Goal: Communication & Community: Answer question/provide support

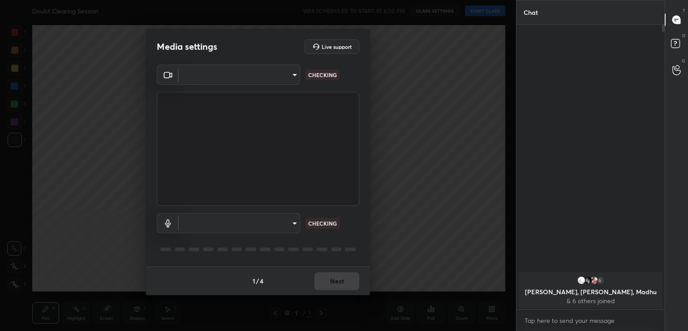
type input "acf1dc7775b110fc2855465bf6569a4ea8eb92ba364f5fc5367f907081c5159b"
type input "default"
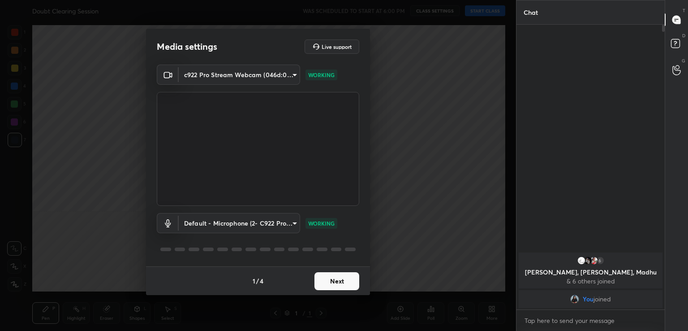
scroll to position [303, 146]
click at [341, 282] on button "Next" at bounding box center [337, 281] width 45 height 18
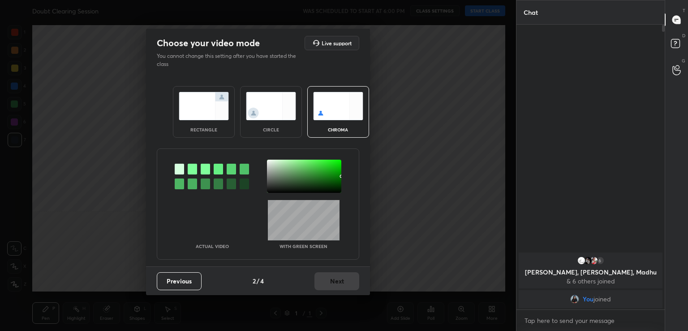
click at [193, 166] on div at bounding box center [192, 169] width 9 height 11
click at [272, 163] on div at bounding box center [304, 176] width 74 height 33
click at [348, 276] on button "Next" at bounding box center [337, 281] width 45 height 18
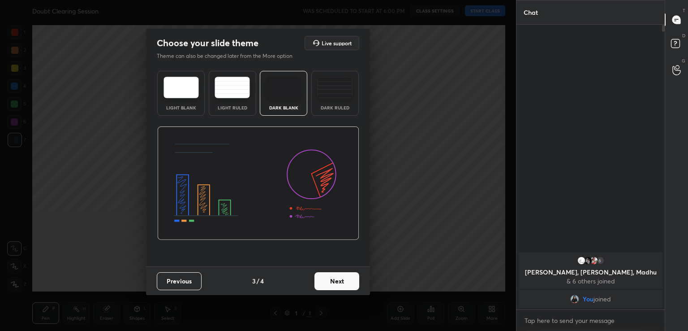
click at [348, 276] on button "Next" at bounding box center [337, 281] width 45 height 18
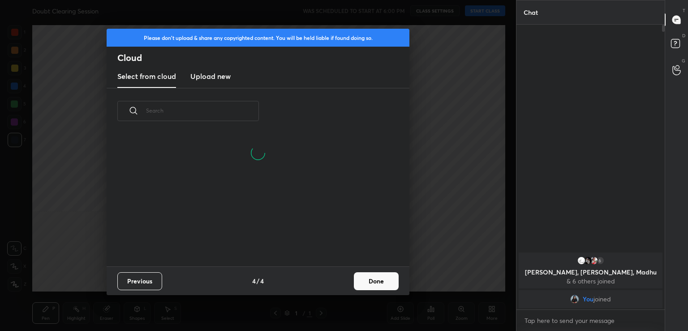
click at [393, 279] on button "Done" at bounding box center [376, 281] width 45 height 18
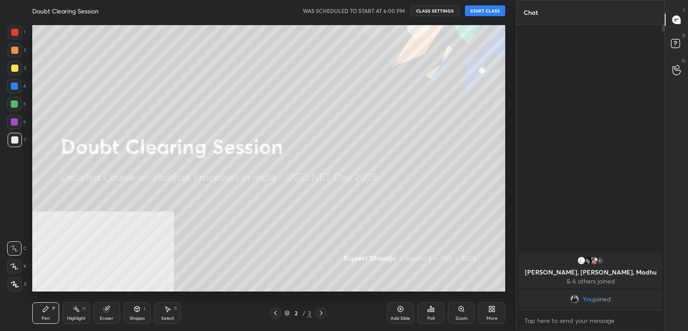
click at [483, 9] on button "START CLASS" at bounding box center [485, 10] width 40 height 11
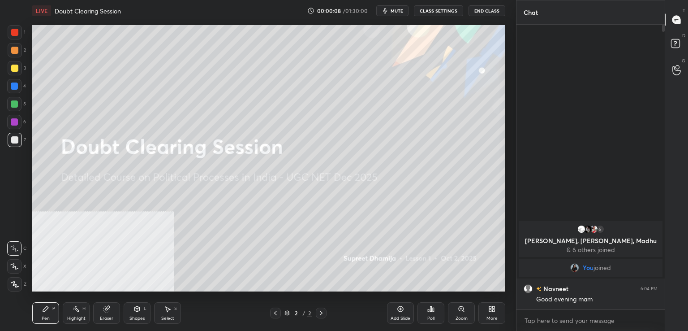
click at [493, 316] on div "More" at bounding box center [492, 318] width 11 height 4
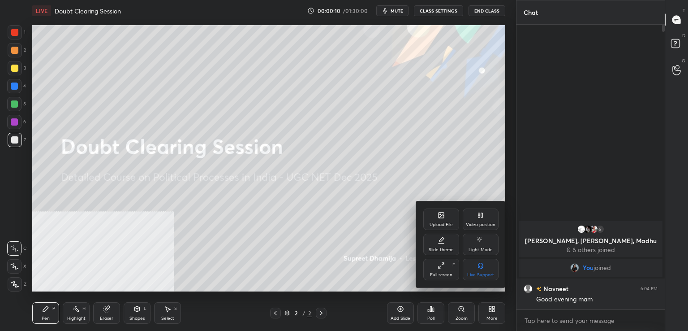
click at [478, 218] on icon at bounding box center [480, 214] width 7 height 7
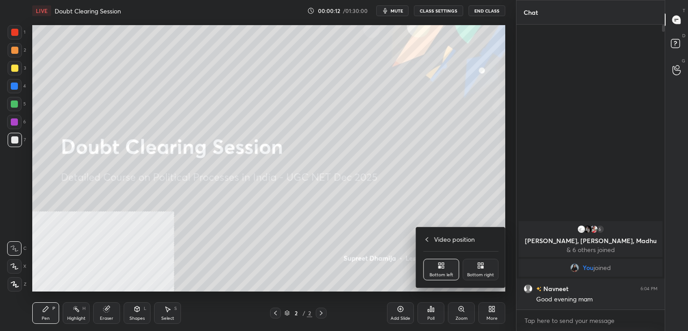
click at [483, 272] on div "Bottom right" at bounding box center [480, 274] width 27 height 4
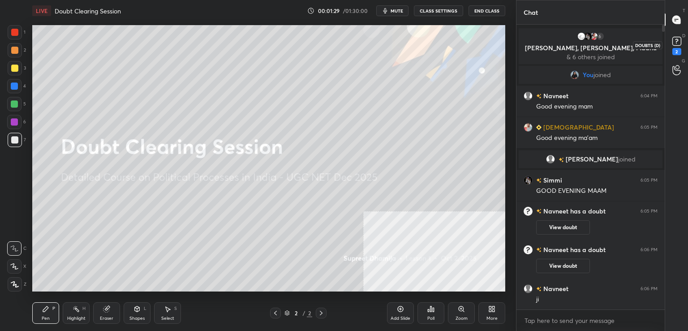
click at [679, 42] on rect at bounding box center [677, 41] width 9 height 9
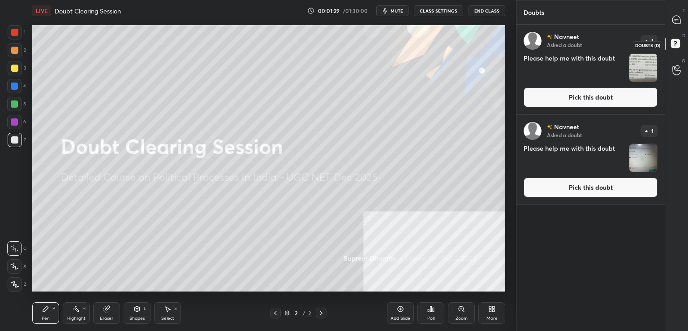
click at [679, 42] on rect at bounding box center [675, 43] width 9 height 9
click at [598, 97] on button "Pick this doubt" at bounding box center [591, 97] width 134 height 20
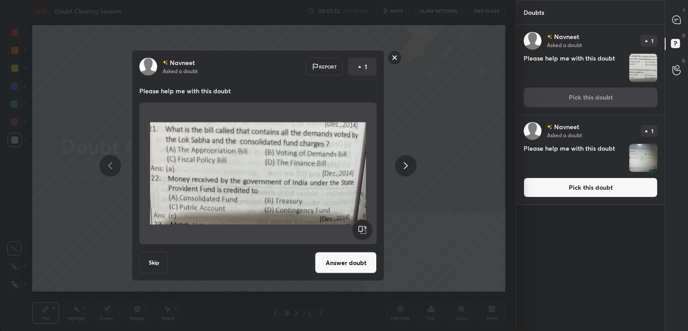
click at [338, 263] on button "Answer doubt" at bounding box center [346, 263] width 62 height 22
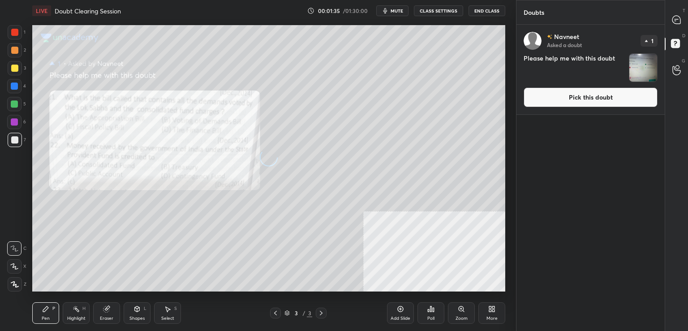
click at [590, 95] on button "Pick this doubt" at bounding box center [591, 97] width 134 height 20
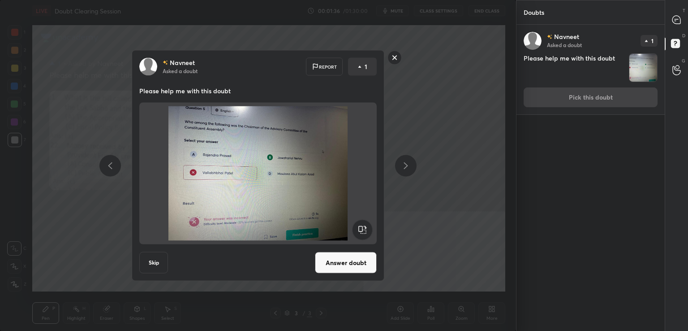
click at [333, 262] on button "Answer doubt" at bounding box center [346, 263] width 62 height 22
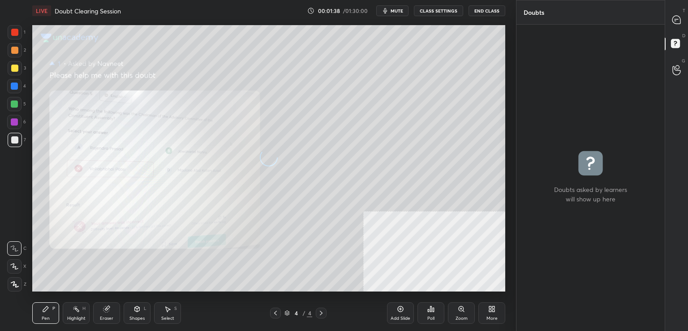
click at [688, 17] on div "T Messages (T)" at bounding box center [676, 19] width 23 height 25
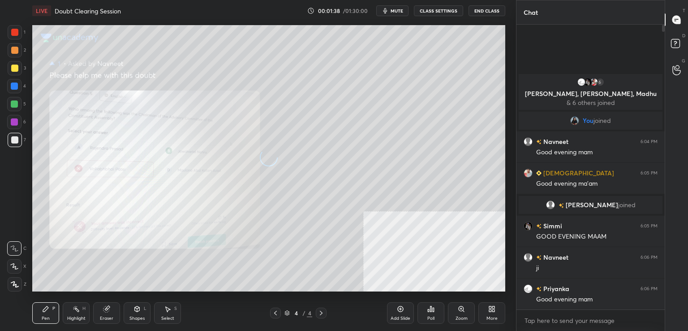
scroll to position [282, 146]
click at [688, 17] on div "T Messages (T)" at bounding box center [676, 19] width 23 height 25
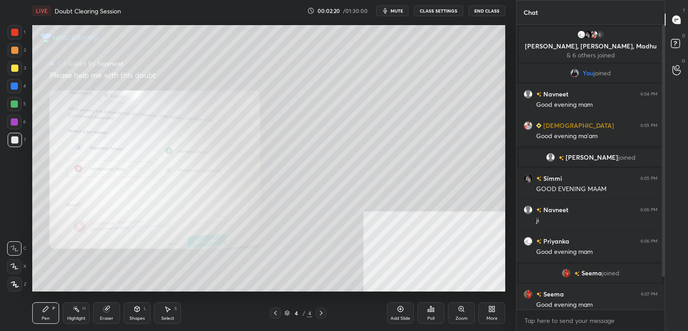
click at [663, 147] on div at bounding box center [663, 151] width 3 height 252
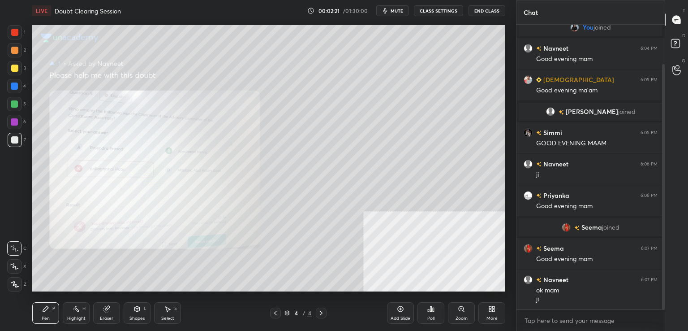
drag, startPoint x: 663, startPoint y: 147, endPoint x: 665, endPoint y: 181, distance: 33.7
click at [665, 181] on div "Chat 6 Priyanka, Simmi, Madhu & 6 others joined You joined Navneet 6:04 PM Good…" at bounding box center [602, 165] width 172 height 331
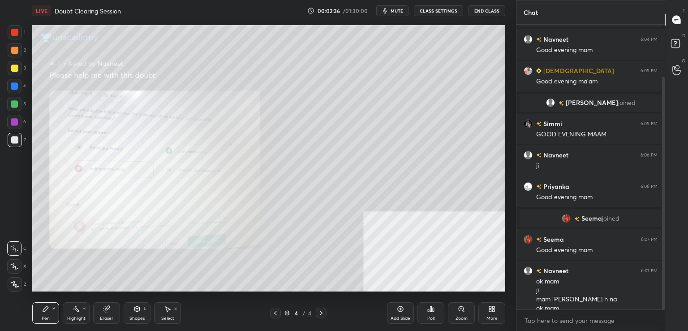
scroll to position [64, 0]
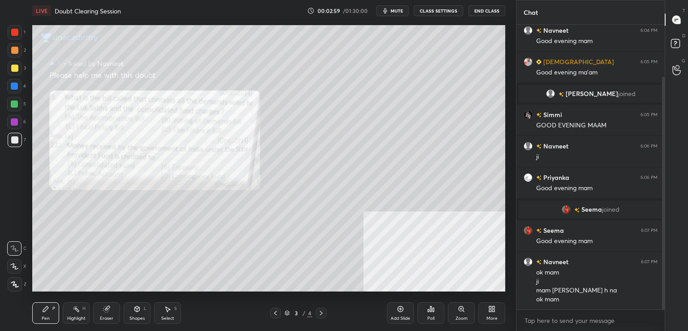
click at [448, 310] on div "Zoom" at bounding box center [461, 313] width 27 height 22
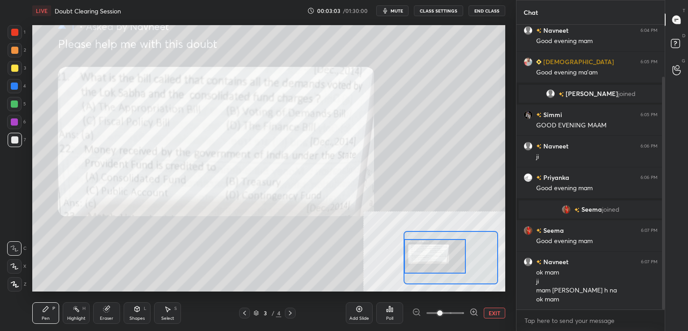
click at [395, 252] on div "Setting up your live class Poll for secs No correct answer Start poll" at bounding box center [268, 158] width 473 height 266
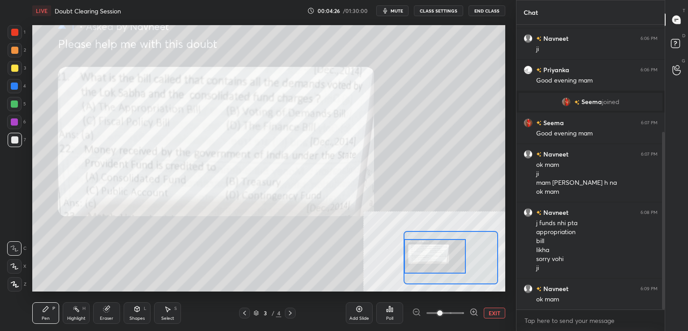
scroll to position [180, 0]
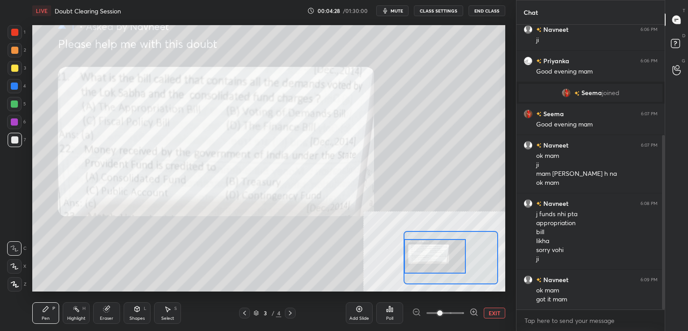
click at [15, 86] on div at bounding box center [14, 85] width 7 height 7
click at [11, 289] on div at bounding box center [15, 284] width 14 height 14
click at [493, 311] on button "EXIT" at bounding box center [495, 312] width 22 height 11
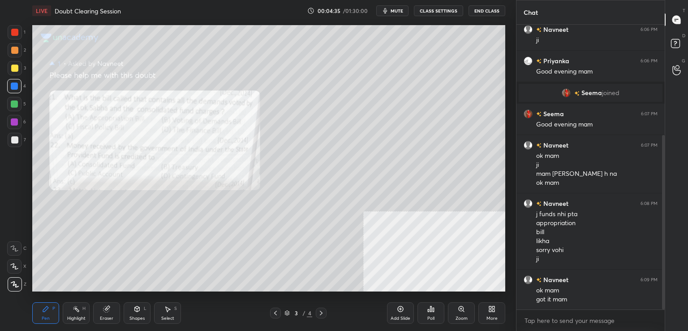
click at [321, 312] on icon at bounding box center [321, 313] width 3 height 4
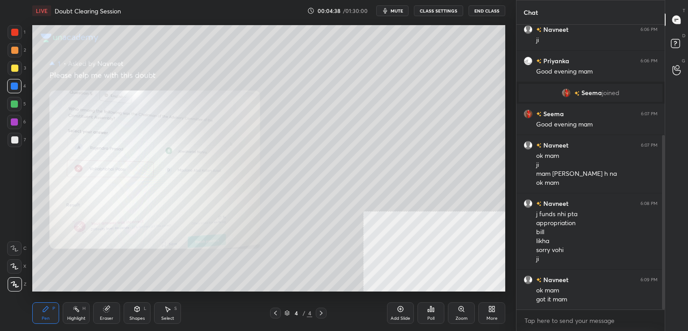
click at [272, 309] on div at bounding box center [275, 312] width 11 height 11
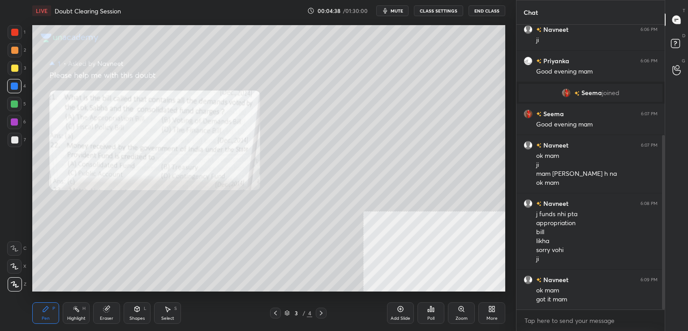
click at [273, 312] on icon at bounding box center [275, 312] width 7 height 7
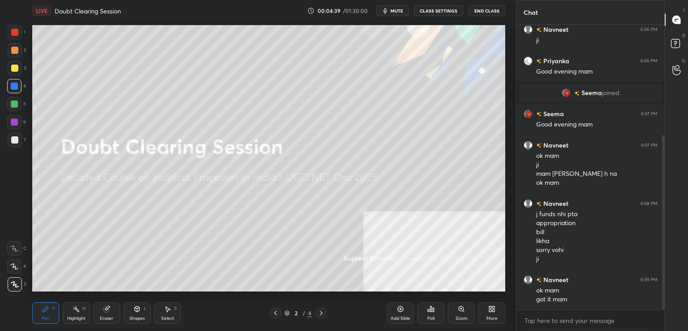
click at [275, 311] on icon at bounding box center [275, 312] width 7 height 7
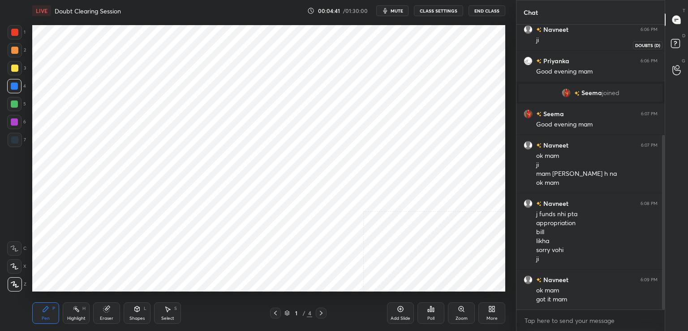
click at [672, 46] on rect at bounding box center [675, 43] width 9 height 9
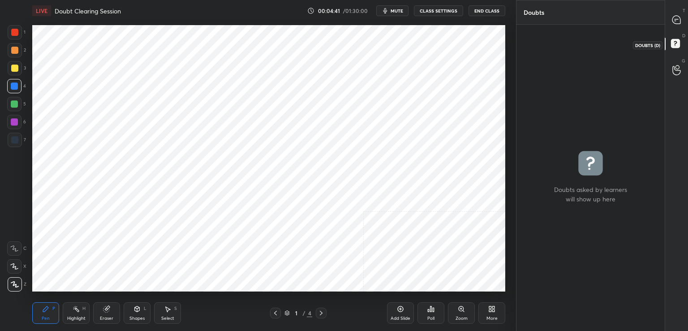
click at [669, 47] on icon at bounding box center [677, 45] width 16 height 16
click at [669, 24] on div at bounding box center [677, 20] width 18 height 16
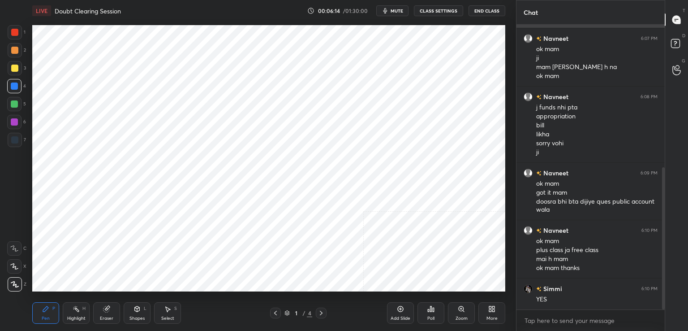
scroll to position [325, 0]
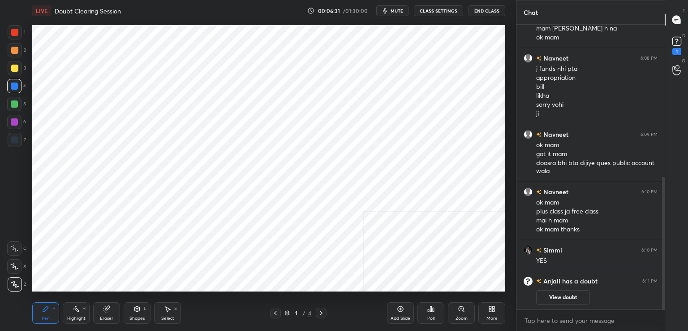
click at [688, 40] on div "D Doubts (D) 1" at bounding box center [676, 44] width 23 height 25
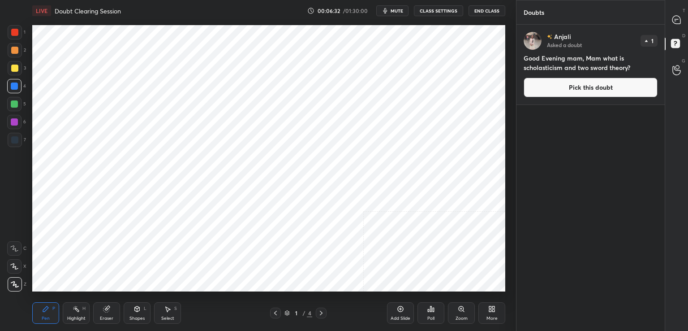
click at [688, 40] on div "D Doubts (D)" at bounding box center [676, 44] width 23 height 25
click at [580, 89] on button "Pick this doubt" at bounding box center [591, 88] width 134 height 20
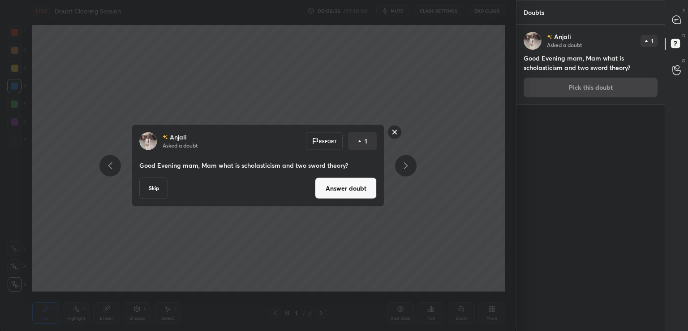
click at [337, 180] on button "Answer doubt" at bounding box center [346, 188] width 62 height 22
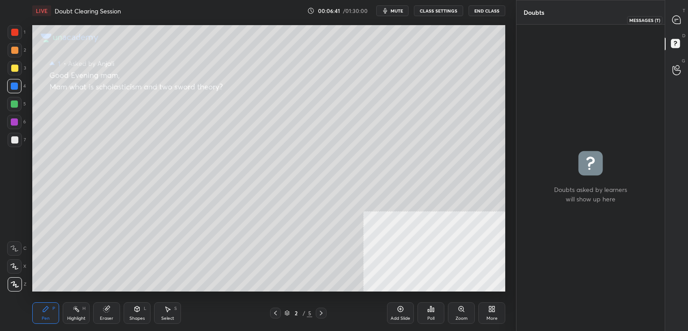
click at [679, 17] on icon at bounding box center [677, 20] width 8 height 8
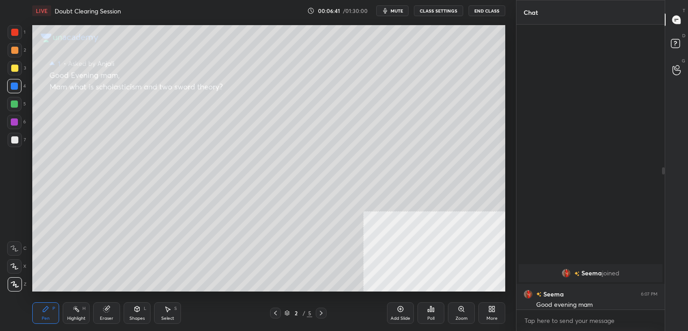
click at [679, 17] on icon at bounding box center [677, 20] width 8 height 8
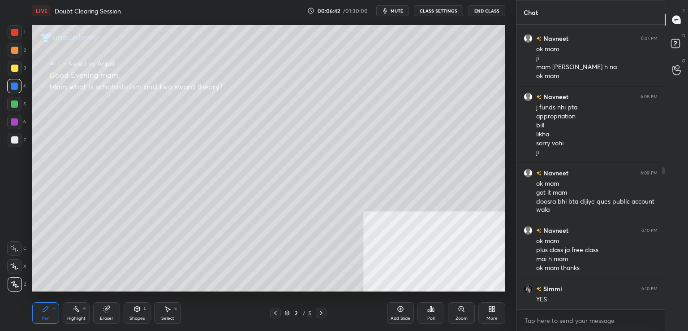
click at [679, 17] on icon at bounding box center [677, 20] width 8 height 8
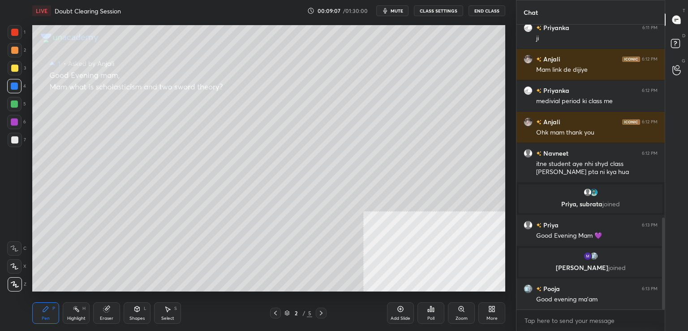
scroll to position [627, 0]
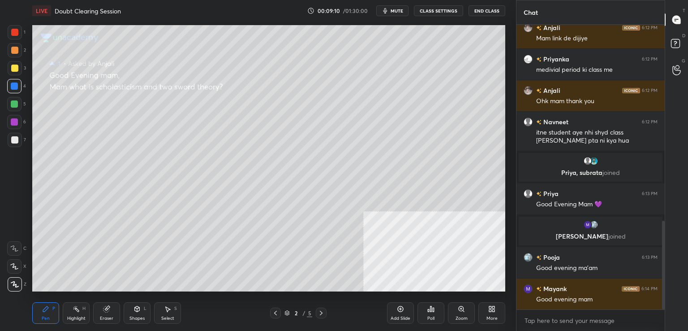
click at [11, 140] on div at bounding box center [14, 139] width 7 height 7
click at [404, 315] on div "Add Slide" at bounding box center [400, 313] width 27 height 22
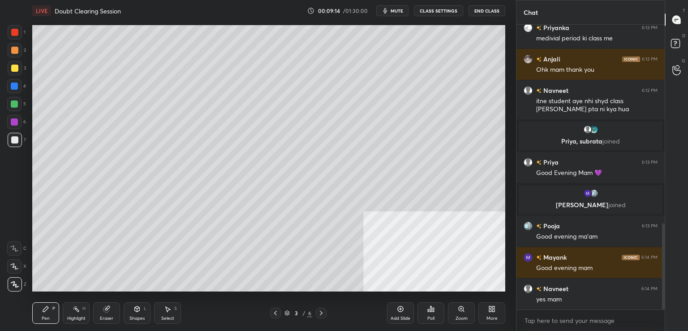
click at [16, 51] on div at bounding box center [14, 50] width 7 height 7
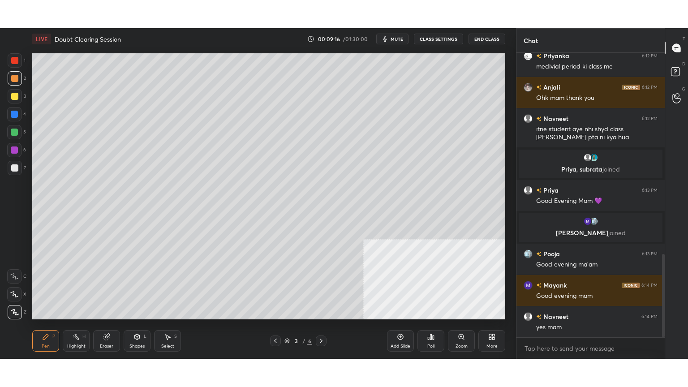
scroll to position [690, 0]
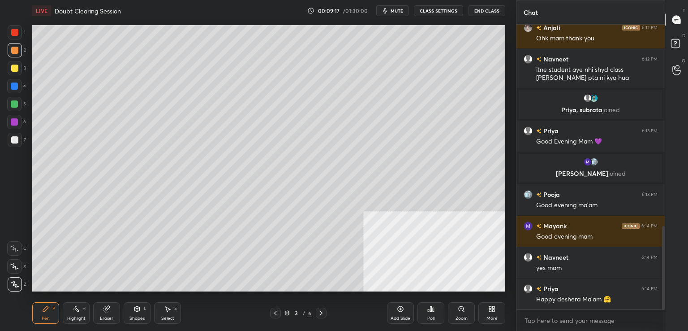
click at [484, 311] on div "More" at bounding box center [492, 313] width 27 height 22
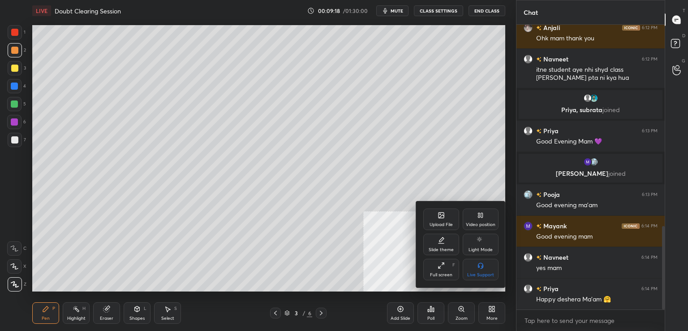
click at [446, 268] on div "Full screen F" at bounding box center [441, 270] width 36 height 22
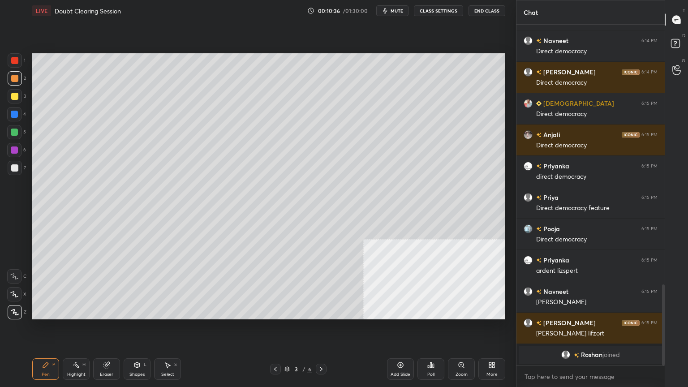
scroll to position [842, 0]
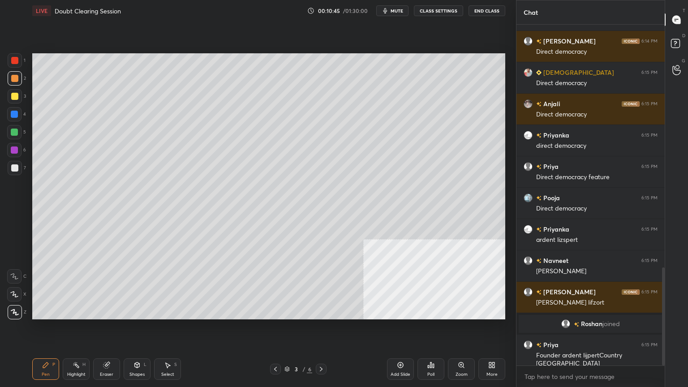
click at [107, 330] on div "Eraser" at bounding box center [106, 369] width 27 height 22
click at [14, 314] on span "Erase all" at bounding box center [14, 312] width 13 height 6
click at [17, 117] on div at bounding box center [14, 114] width 7 height 7
click at [17, 136] on div at bounding box center [14, 132] width 14 height 14
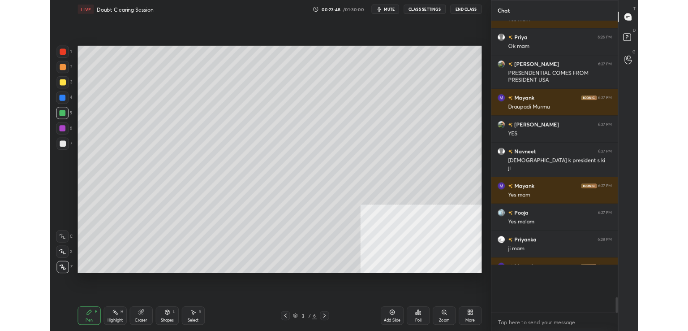
scroll to position [44534, 44327]
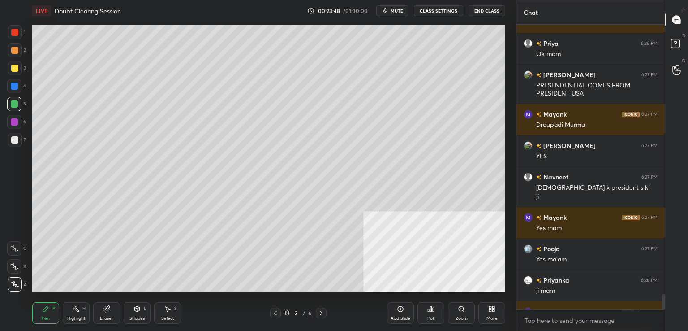
type textarea "x"
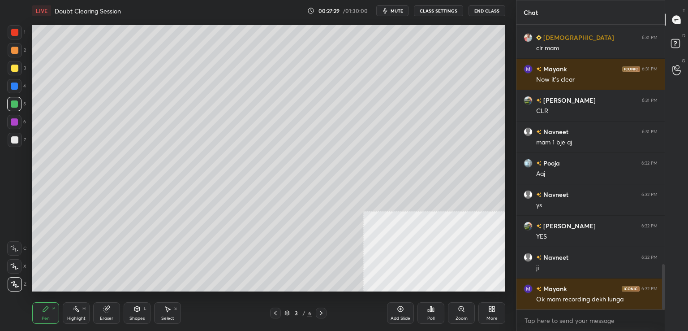
scroll to position [1506, 0]
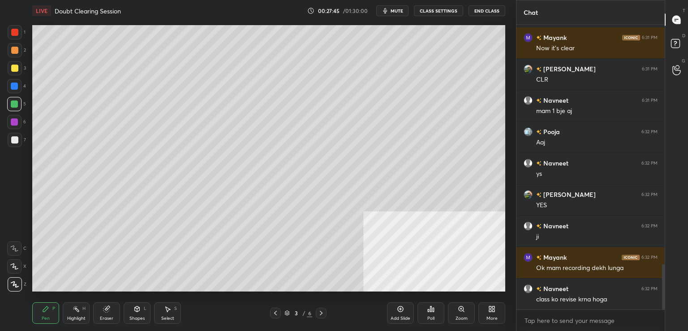
click at [111, 314] on div "Eraser" at bounding box center [106, 313] width 27 height 22
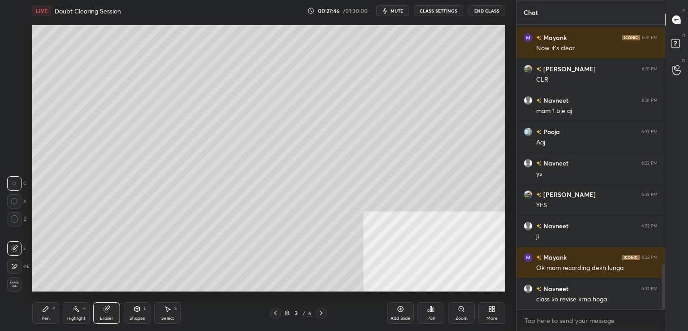
click at [11, 278] on div "Erase all" at bounding box center [14, 284] width 14 height 14
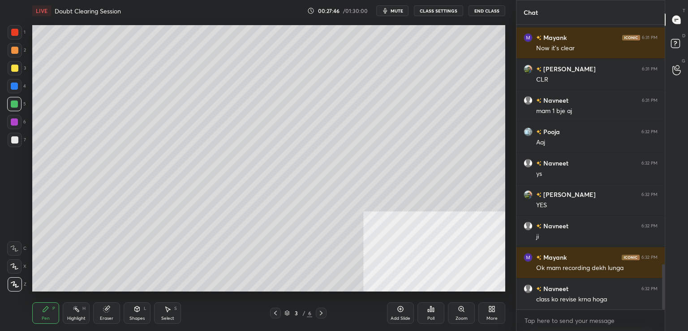
click at [13, 283] on icon at bounding box center [15, 284] width 8 height 6
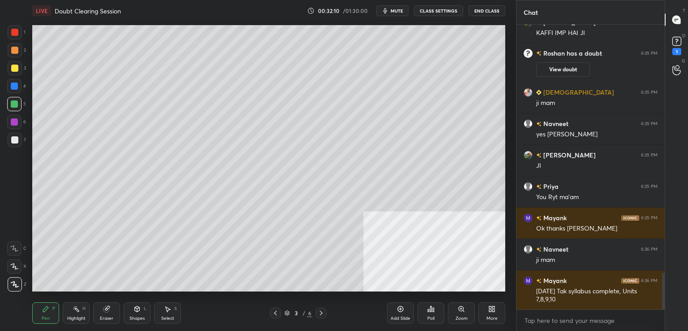
scroll to position [1924, 0]
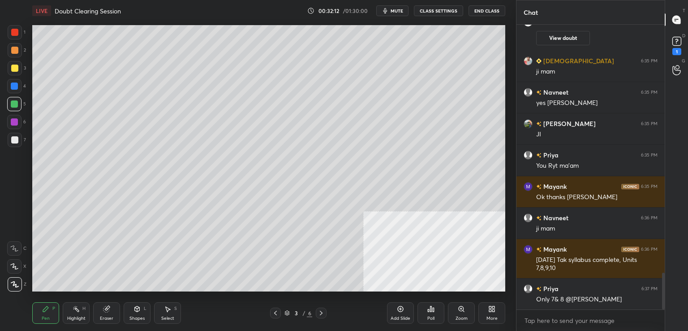
click at [677, 39] on icon at bounding box center [676, 41] width 3 height 4
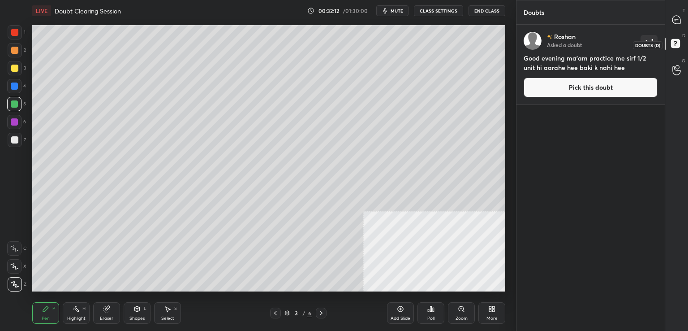
click at [673, 42] on rect at bounding box center [675, 43] width 9 height 9
click at [674, 43] on rect at bounding box center [675, 43] width 9 height 9
click at [672, 45] on rect at bounding box center [675, 43] width 9 height 9
click at [590, 86] on button "Pick this doubt" at bounding box center [591, 88] width 134 height 20
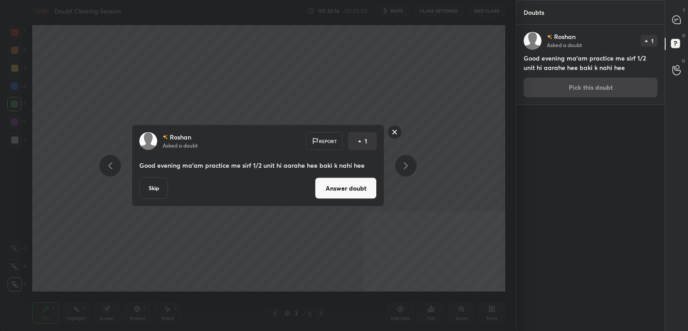
click at [341, 185] on button "Answer doubt" at bounding box center [346, 188] width 62 height 22
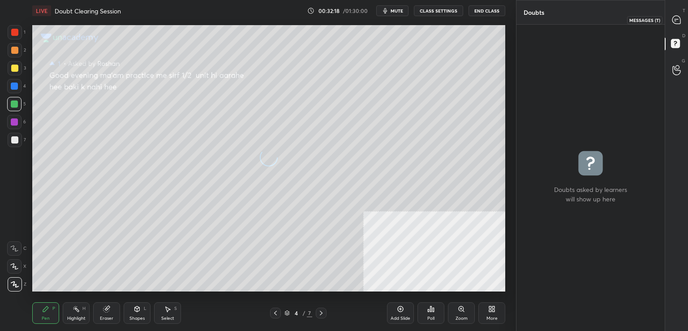
click at [679, 18] on icon at bounding box center [677, 20] width 8 height 8
click at [677, 17] on icon at bounding box center [677, 20] width 8 height 8
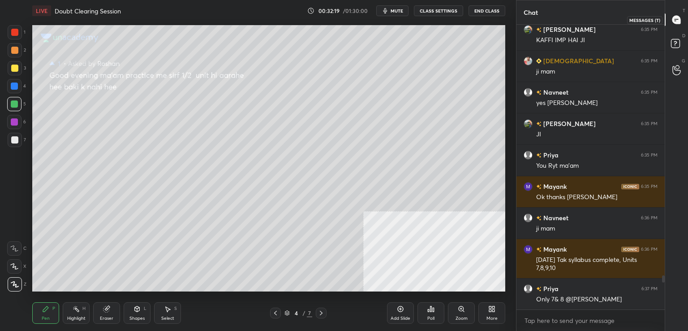
scroll to position [282, 146]
click at [679, 20] on icon at bounding box center [677, 20] width 8 height 8
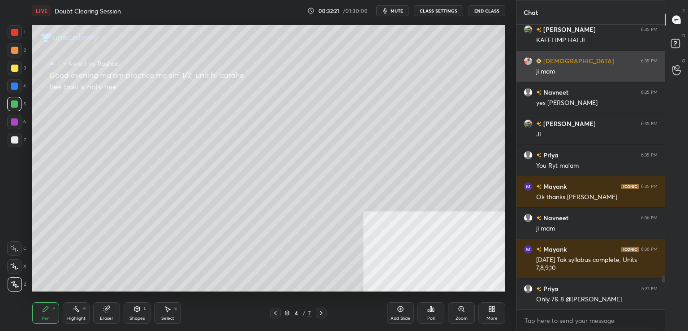
scroll to position [2128, 0]
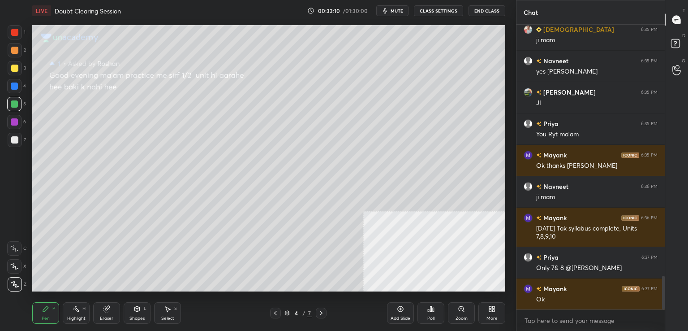
click at [109, 306] on icon at bounding box center [106, 308] width 7 height 7
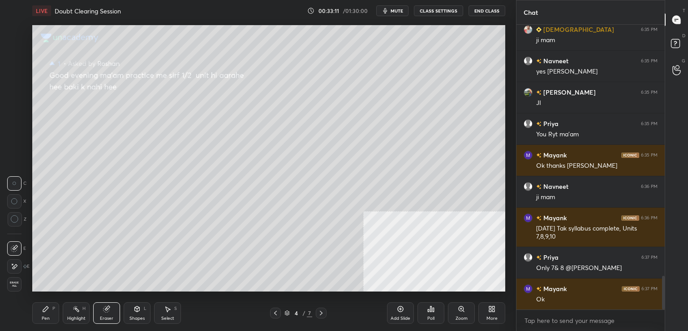
click at [13, 285] on span "Erase all" at bounding box center [14, 284] width 13 height 6
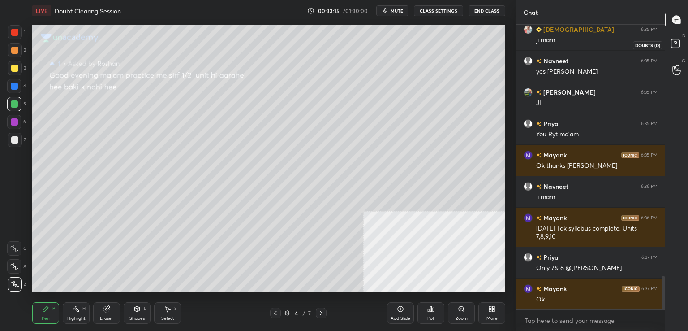
click at [670, 42] on icon at bounding box center [677, 45] width 16 height 16
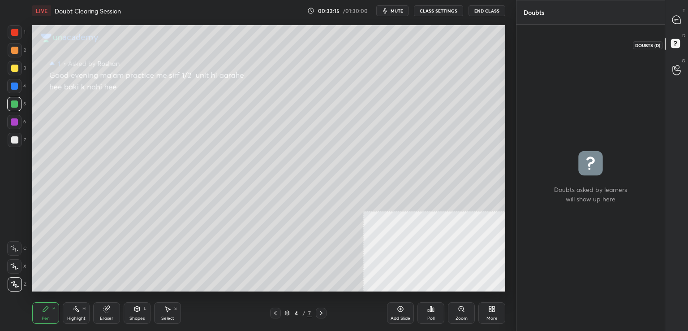
click at [668, 43] on div at bounding box center [677, 45] width 18 height 16
click at [669, 43] on icon at bounding box center [677, 45] width 16 height 16
click at [682, 20] on div at bounding box center [677, 20] width 18 height 16
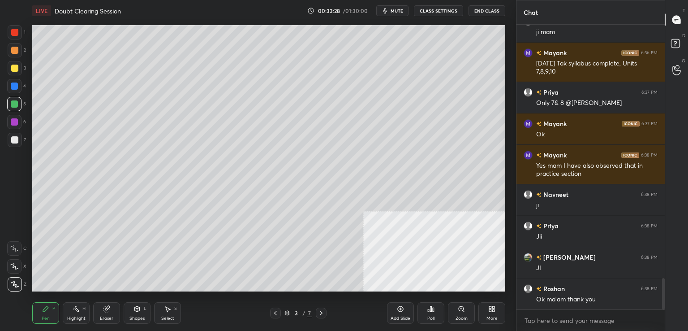
scroll to position [2325, 0]
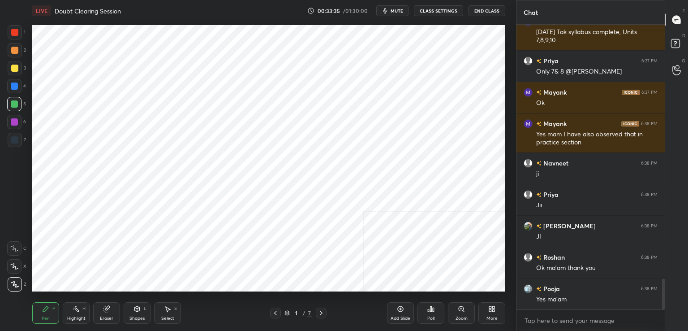
click at [18, 123] on div at bounding box center [14, 122] width 14 height 14
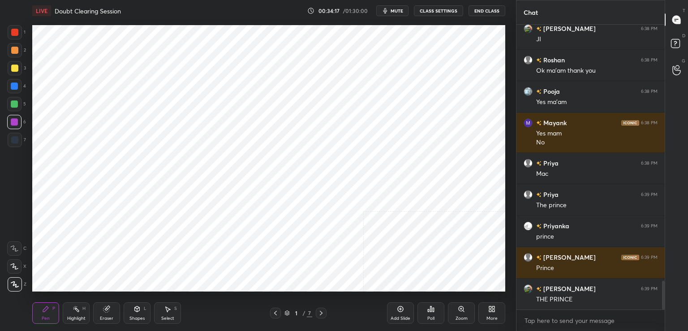
scroll to position [2553, 0]
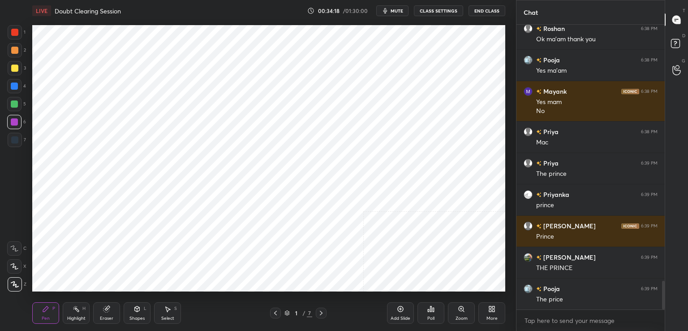
click at [107, 307] on icon at bounding box center [107, 308] width 5 height 4
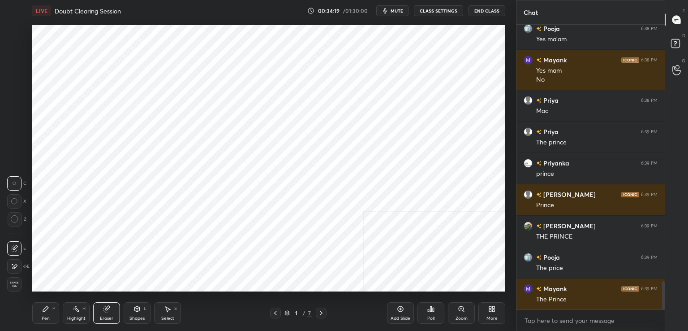
click at [17, 285] on span "Erase all" at bounding box center [14, 284] width 13 height 6
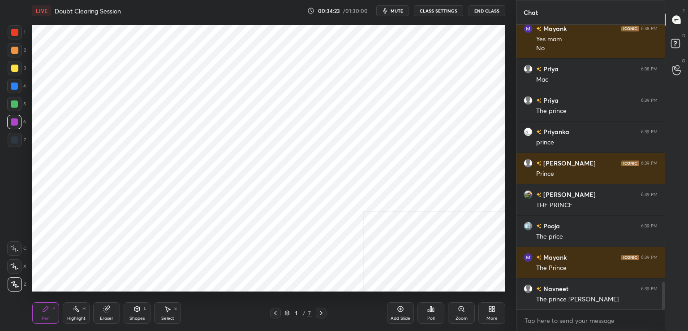
click at [19, 90] on div at bounding box center [14, 86] width 14 height 14
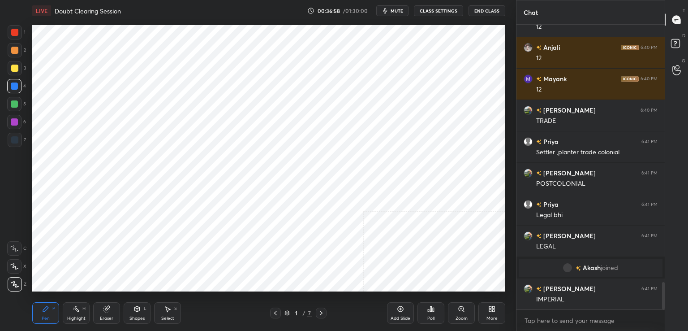
scroll to position [2698, 0]
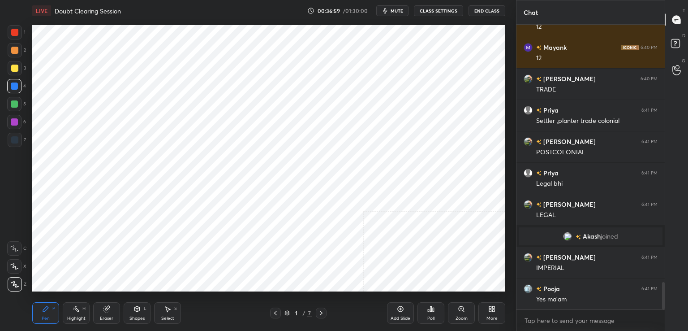
click at [394, 314] on div "Add Slide" at bounding box center [400, 313] width 27 height 22
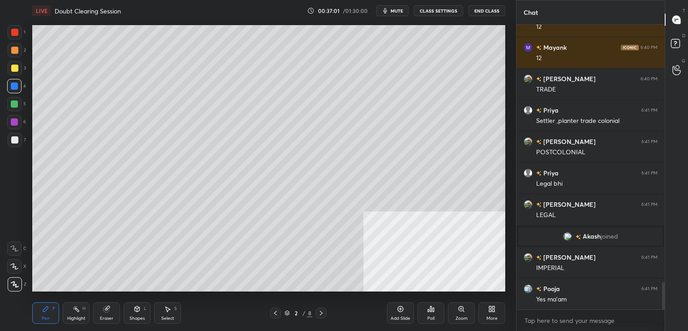
click at [17, 109] on div at bounding box center [14, 104] width 14 height 14
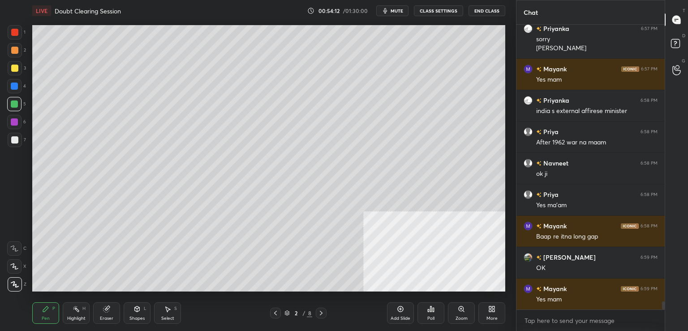
scroll to position [9741, 0]
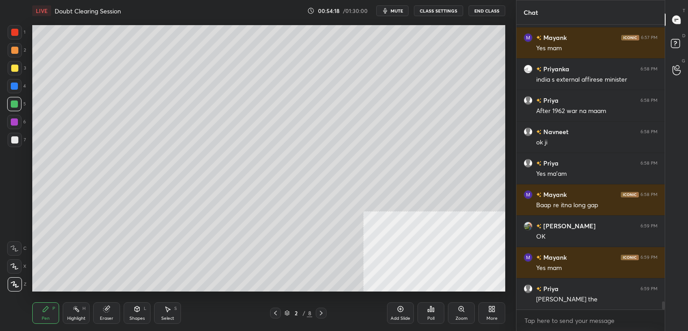
click at [113, 312] on div "Eraser" at bounding box center [106, 313] width 27 height 22
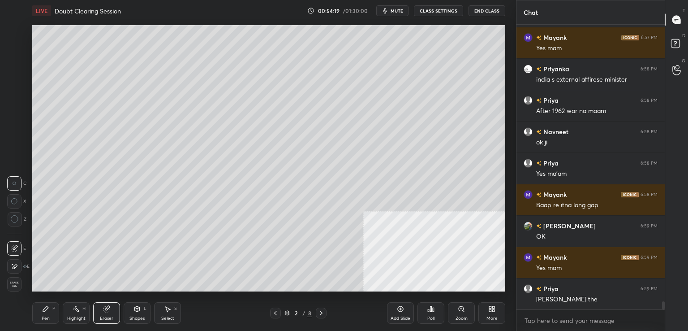
click at [18, 283] on span "Erase all" at bounding box center [14, 284] width 13 height 6
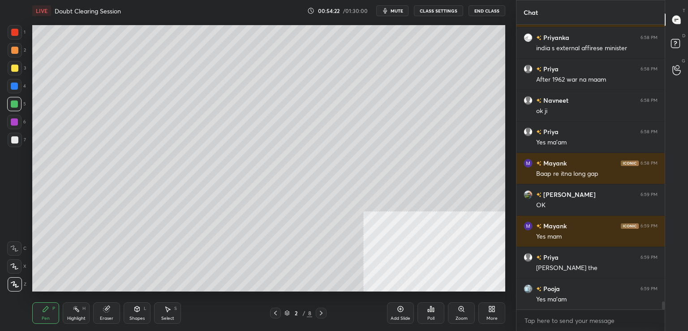
scroll to position [9804, 0]
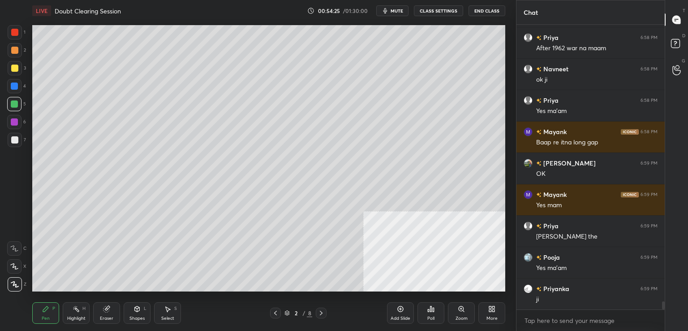
click at [20, 143] on div at bounding box center [15, 140] width 14 height 14
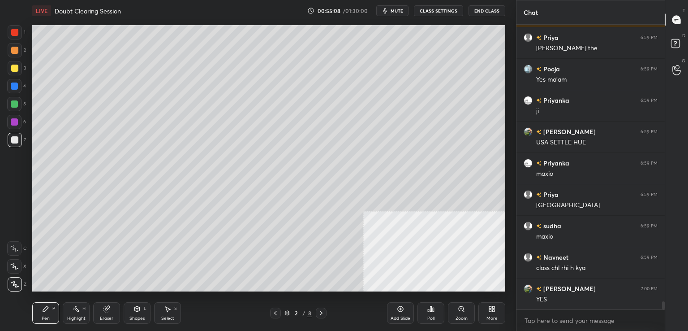
scroll to position [10023, 0]
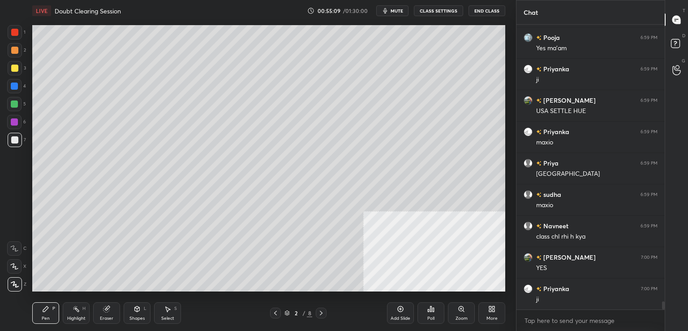
click at [104, 312] on icon at bounding box center [106, 308] width 7 height 7
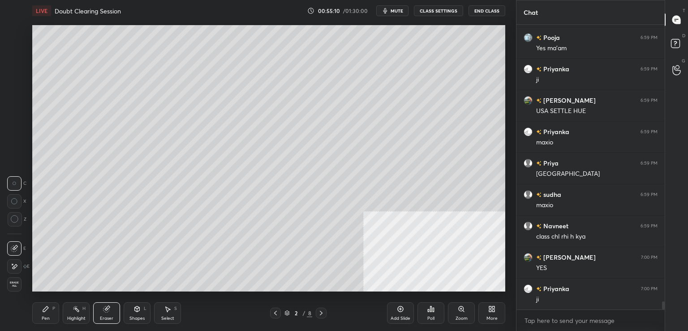
scroll to position [10055, 0]
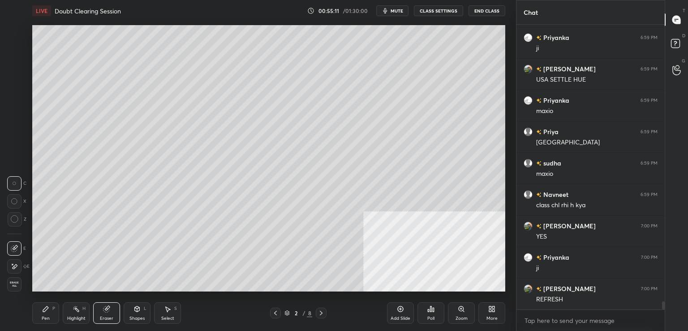
click at [18, 284] on span "Erase all" at bounding box center [14, 284] width 13 height 6
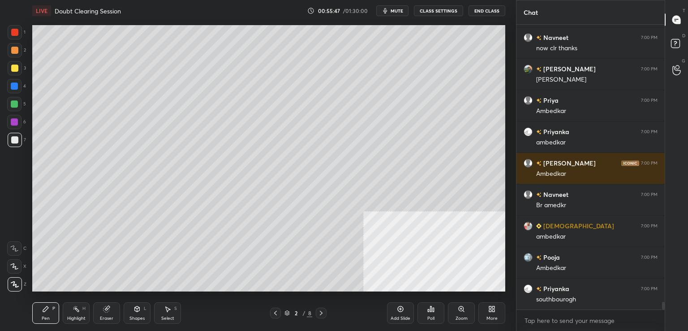
scroll to position [10369, 0]
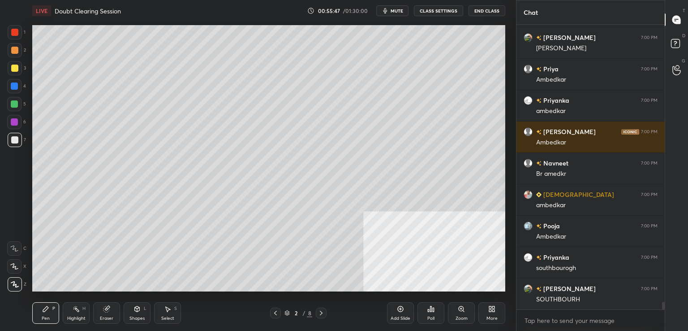
click at [117, 314] on div "Eraser" at bounding box center [106, 313] width 27 height 22
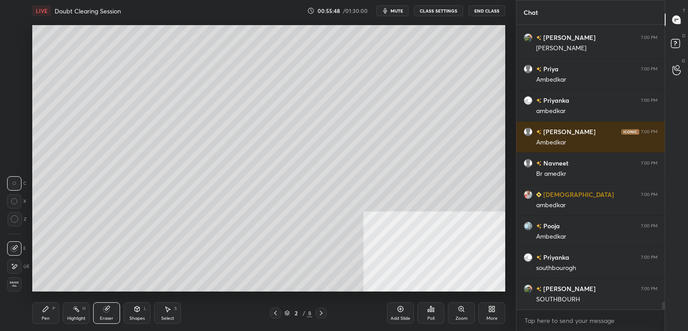
click at [17, 277] on div "Erase all" at bounding box center [14, 284] width 14 height 14
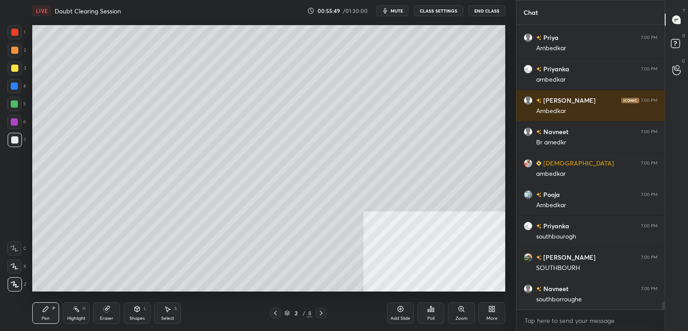
scroll to position [10431, 0]
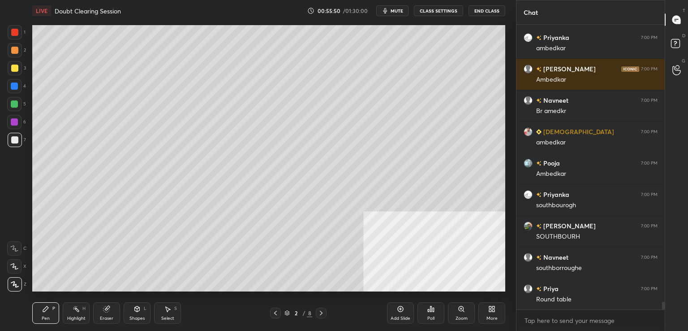
click at [15, 106] on div at bounding box center [14, 103] width 7 height 7
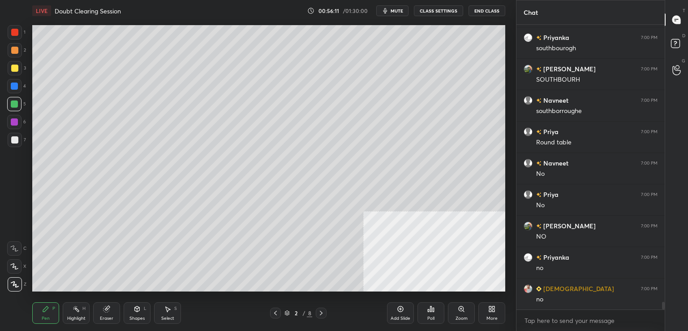
scroll to position [10619, 0]
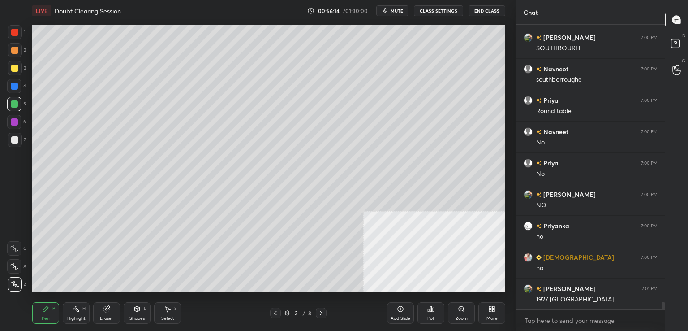
click at [108, 311] on icon at bounding box center [107, 309] width 6 height 6
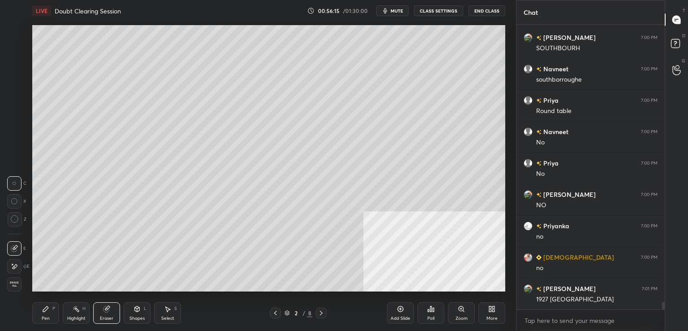
click at [13, 285] on span "Erase all" at bounding box center [14, 284] width 13 height 6
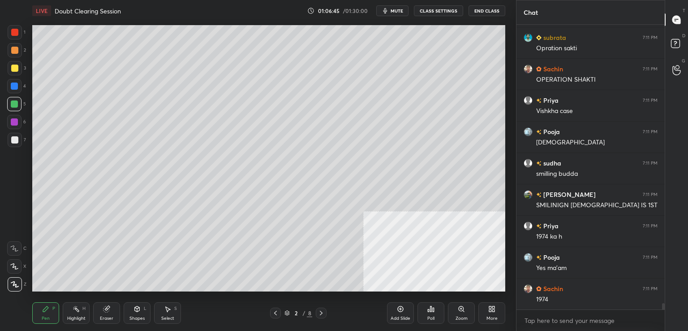
scroll to position [12400, 0]
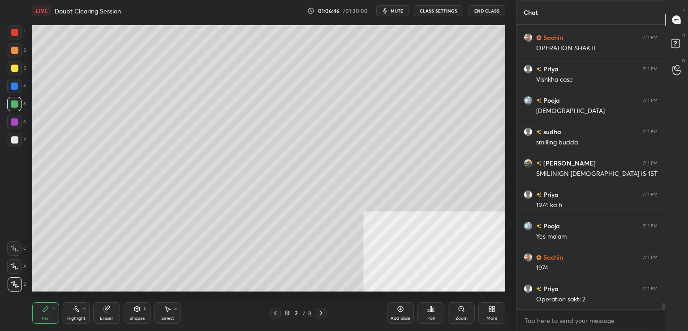
click at [384, 11] on icon "button" at bounding box center [385, 10] width 7 height 7
click at [384, 11] on icon "button" at bounding box center [382, 10] width 5 height 5
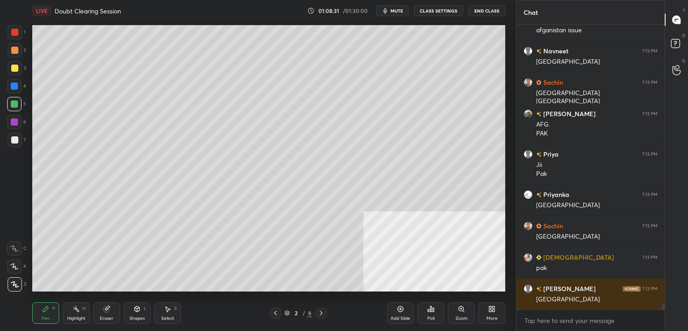
scroll to position [13000, 0]
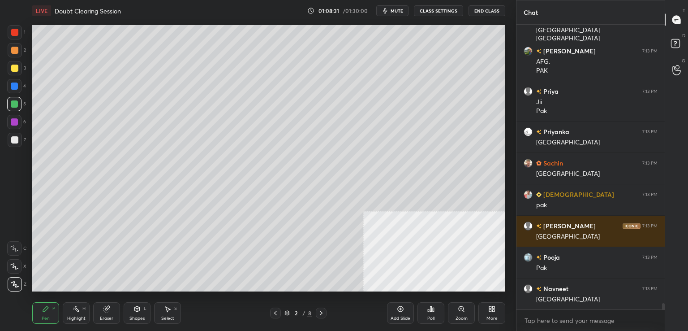
click at [115, 305] on div "Eraser" at bounding box center [106, 313] width 27 height 22
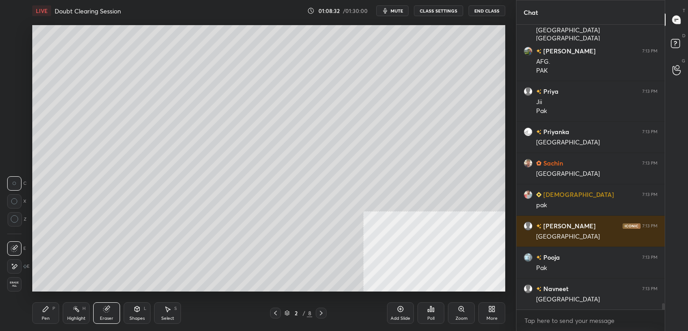
click at [15, 287] on span "Erase all" at bounding box center [14, 284] width 13 height 6
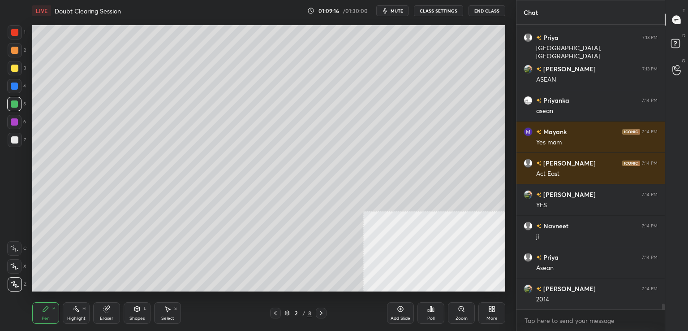
scroll to position [13752, 0]
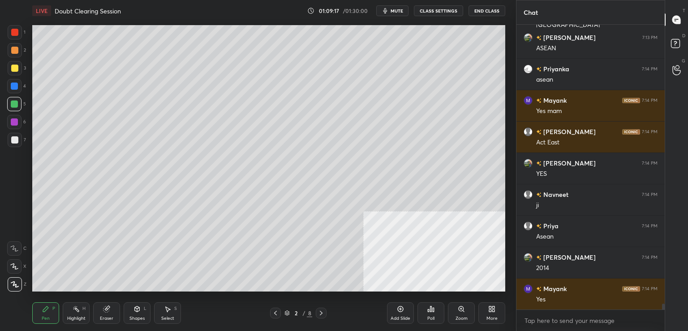
click at [108, 315] on div "Eraser" at bounding box center [106, 313] width 27 height 22
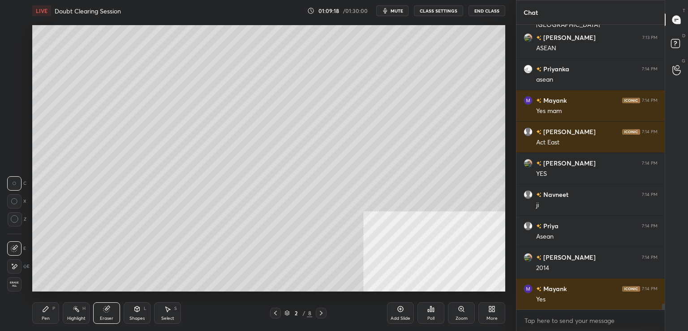
click at [13, 284] on span "Erase all" at bounding box center [14, 284] width 13 height 6
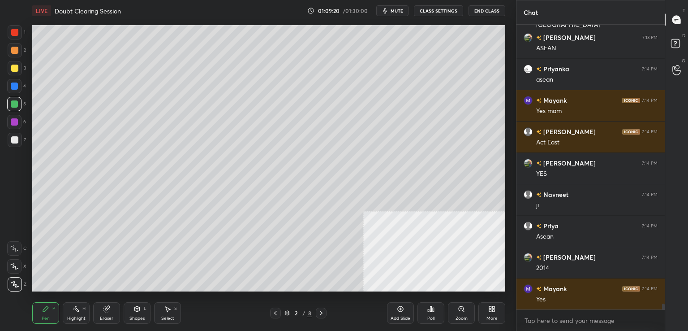
click at [19, 69] on div at bounding box center [15, 68] width 14 height 14
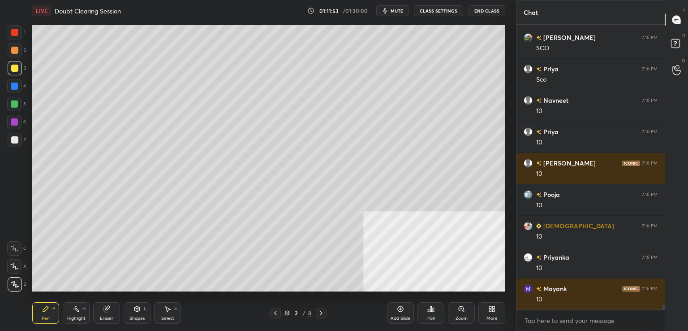
scroll to position [15509, 0]
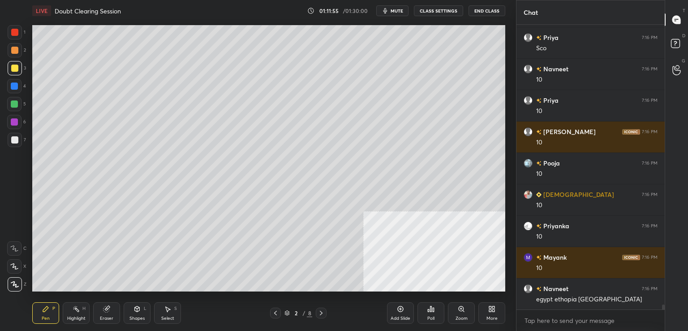
click at [100, 315] on div "Eraser" at bounding box center [106, 313] width 27 height 22
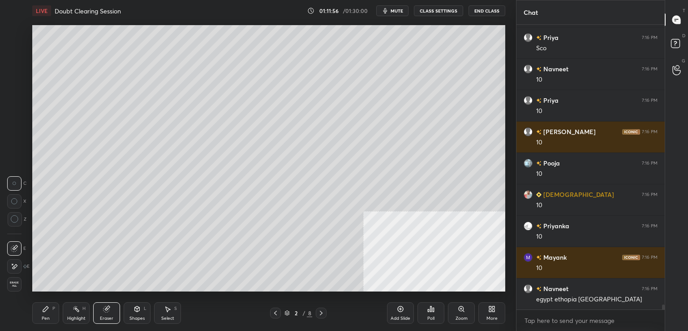
click at [6, 284] on div "1 2 3 4 5 6 7 C X Z C X Z E E Erase all H H" at bounding box center [14, 158] width 29 height 266
click at [11, 282] on span "Erase all" at bounding box center [14, 284] width 13 height 6
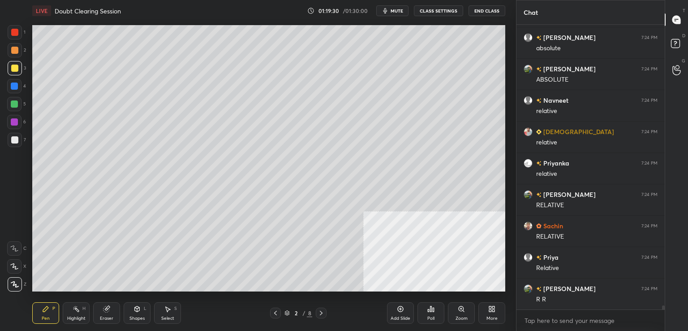
scroll to position [20283, 0]
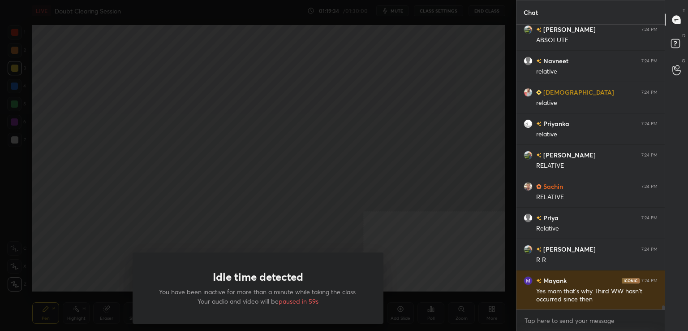
click at [451, 281] on div "Idle time detected You have been inactive for more than a minute while taking t…" at bounding box center [258, 165] width 516 height 331
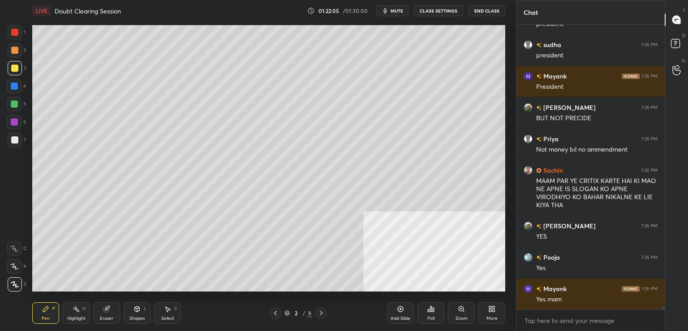
scroll to position [22385, 0]
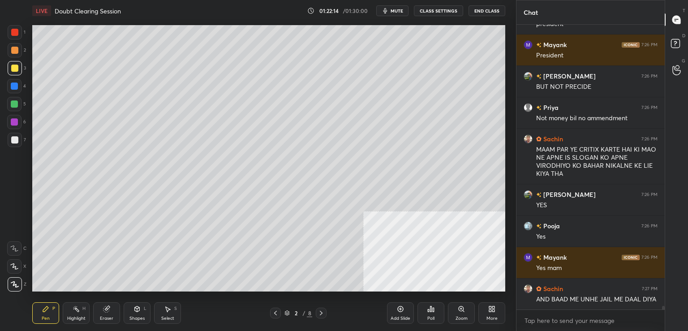
click at [397, 312] on icon at bounding box center [400, 308] width 7 height 7
click at [20, 97] on div at bounding box center [14, 104] width 14 height 14
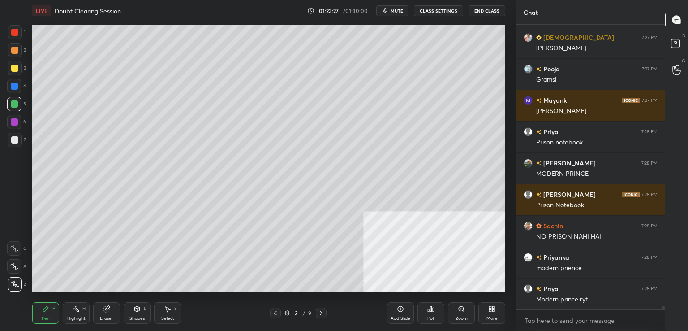
scroll to position [22927, 0]
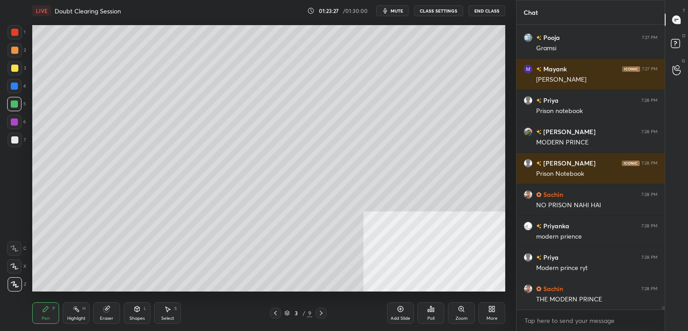
click at [108, 313] on div "Eraser" at bounding box center [106, 313] width 27 height 22
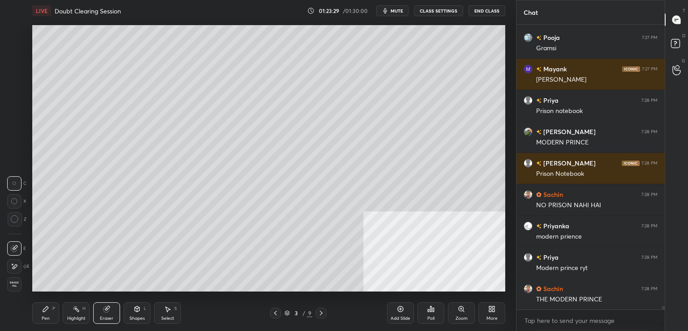
click at [18, 282] on span "Erase all" at bounding box center [14, 284] width 13 height 6
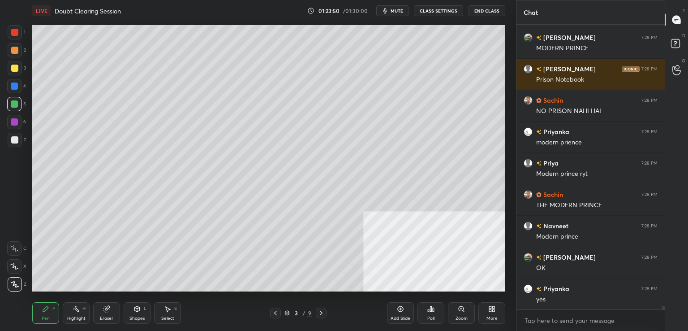
scroll to position [23053, 0]
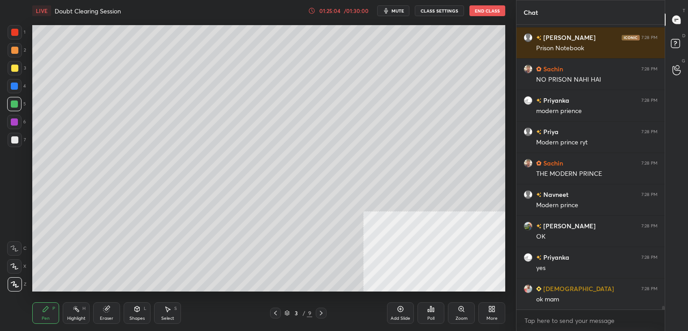
click at [104, 313] on div "Eraser" at bounding box center [106, 313] width 27 height 22
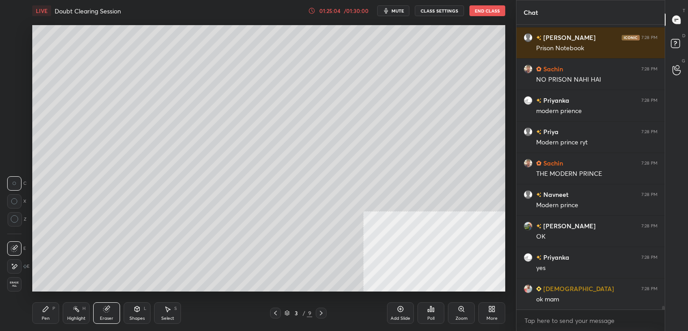
scroll to position [23084, 0]
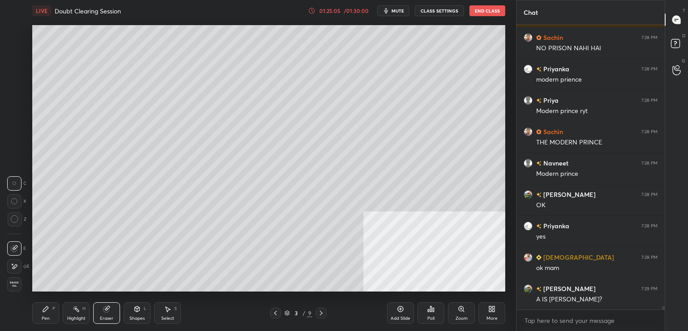
click at [13, 219] on icon at bounding box center [15, 219] width 8 height 8
click at [51, 316] on div "Pen P" at bounding box center [45, 313] width 27 height 22
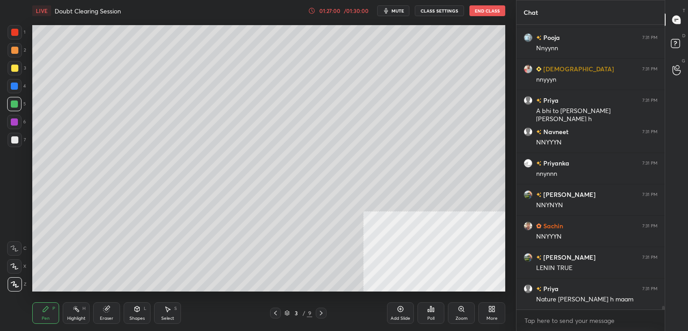
scroll to position [23634, 0]
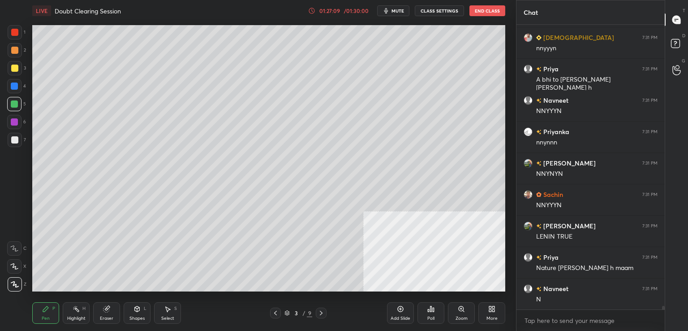
click at [404, 315] on div "Add Slide" at bounding box center [400, 313] width 27 height 22
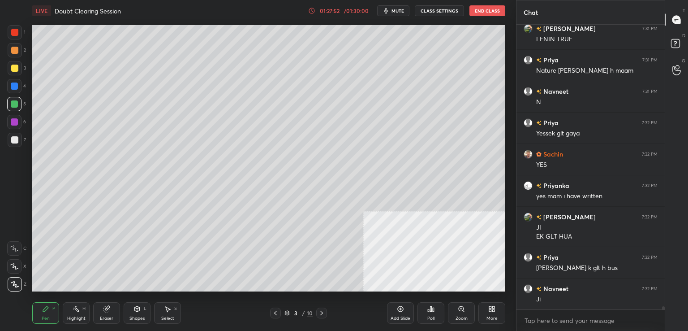
scroll to position [23863, 0]
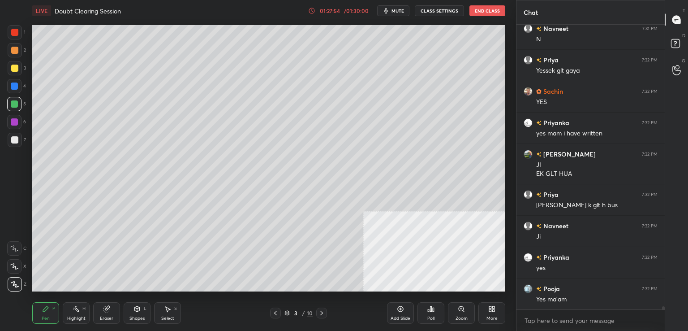
click at [395, 317] on div "Add Slide" at bounding box center [401, 318] width 20 height 4
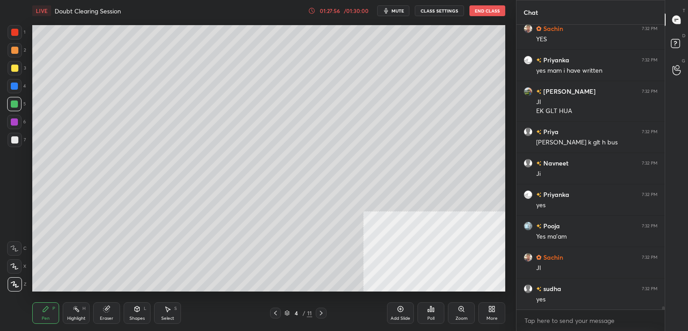
click at [11, 72] on div at bounding box center [15, 68] width 14 height 14
click at [22, 63] on div "3" at bounding box center [17, 68] width 18 height 14
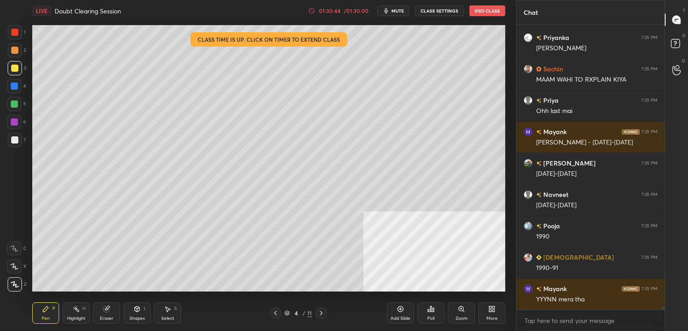
scroll to position [25018, 0]
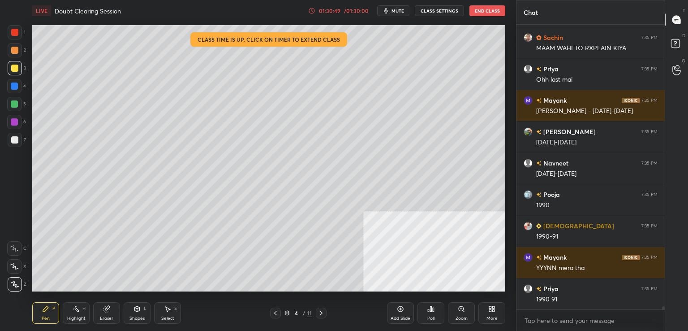
click at [285, 311] on icon at bounding box center [287, 312] width 5 height 5
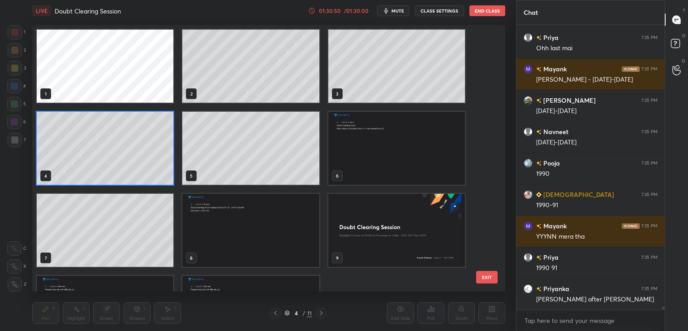
scroll to position [263, 469]
click at [397, 226] on img "grid" at bounding box center [396, 230] width 137 height 73
click at [399, 225] on img "grid" at bounding box center [396, 230] width 137 height 73
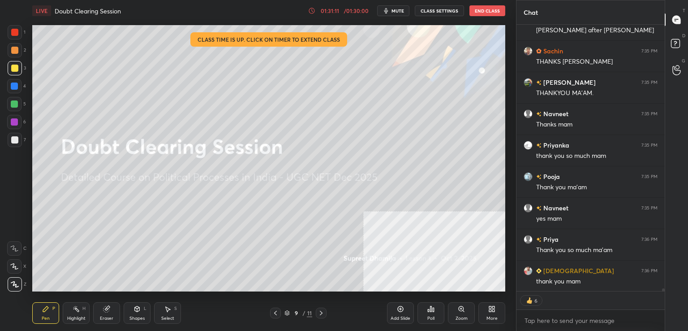
scroll to position [25350, 0]
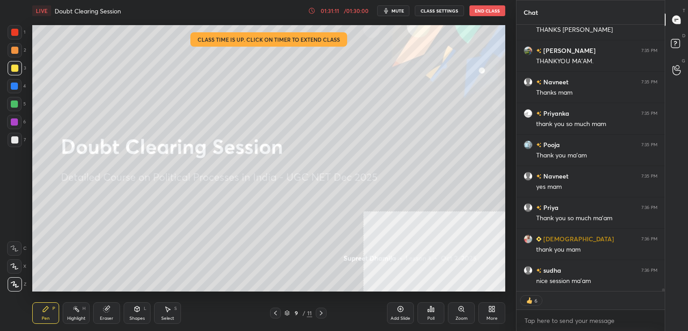
click at [488, 8] on button "End Class" at bounding box center [488, 10] width 36 height 11
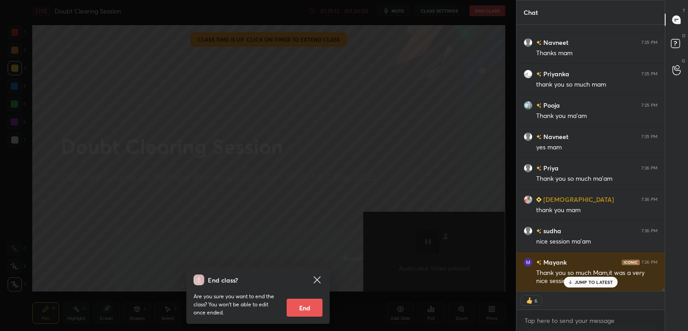
scroll to position [25420, 0]
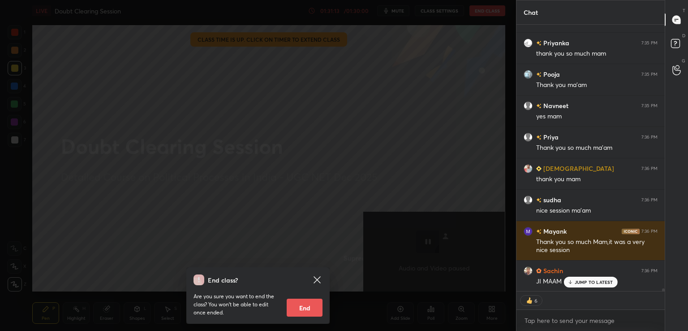
click at [313, 307] on button "End" at bounding box center [305, 307] width 36 height 18
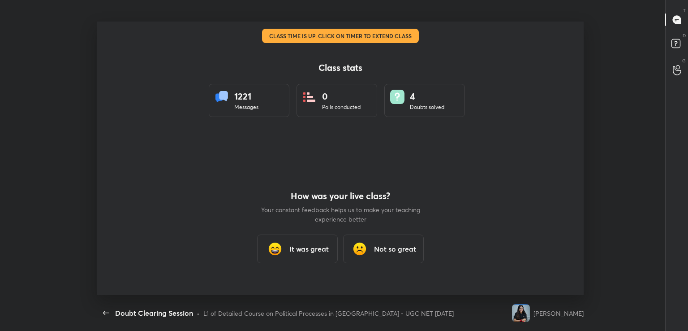
scroll to position [0, 0]
type textarea "x"
